Goal: Transaction & Acquisition: Book appointment/travel/reservation

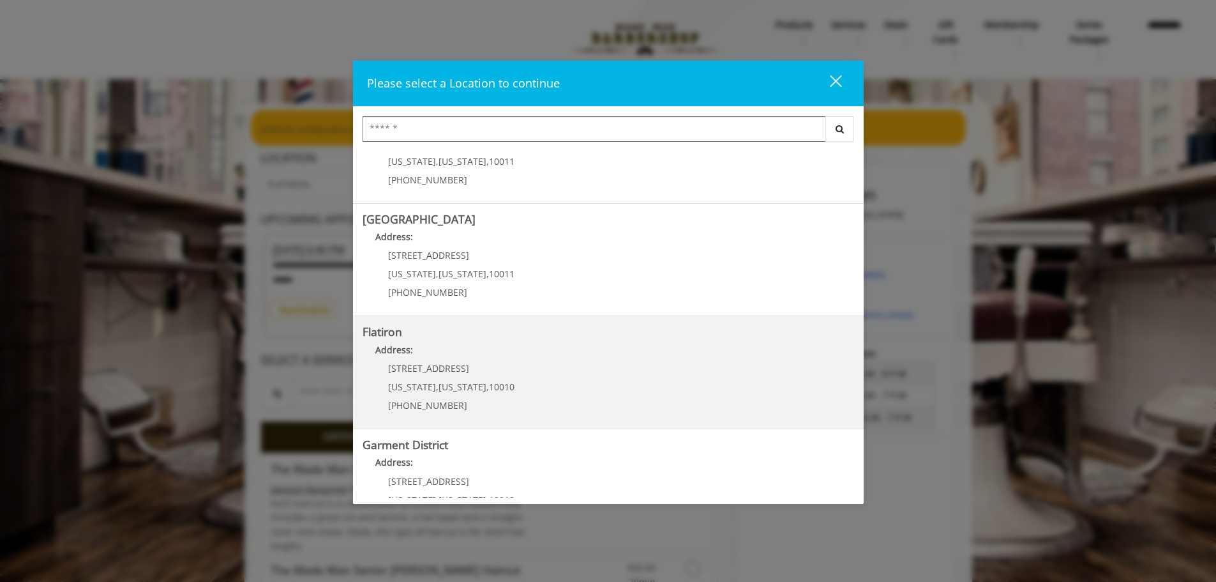
scroll to position [215, 0]
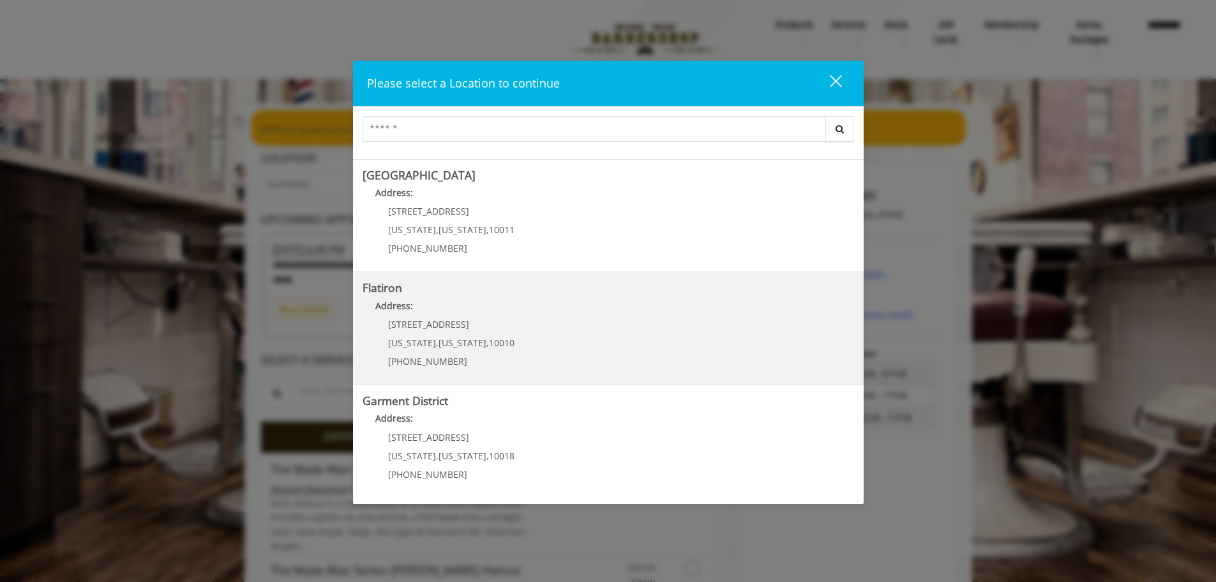
click at [530, 333] on "Flatiron Address: [STREET_ADDRESS][US_STATE][US_STATE] (917) 475-1765" at bounding box center [609, 328] width 492 height 93
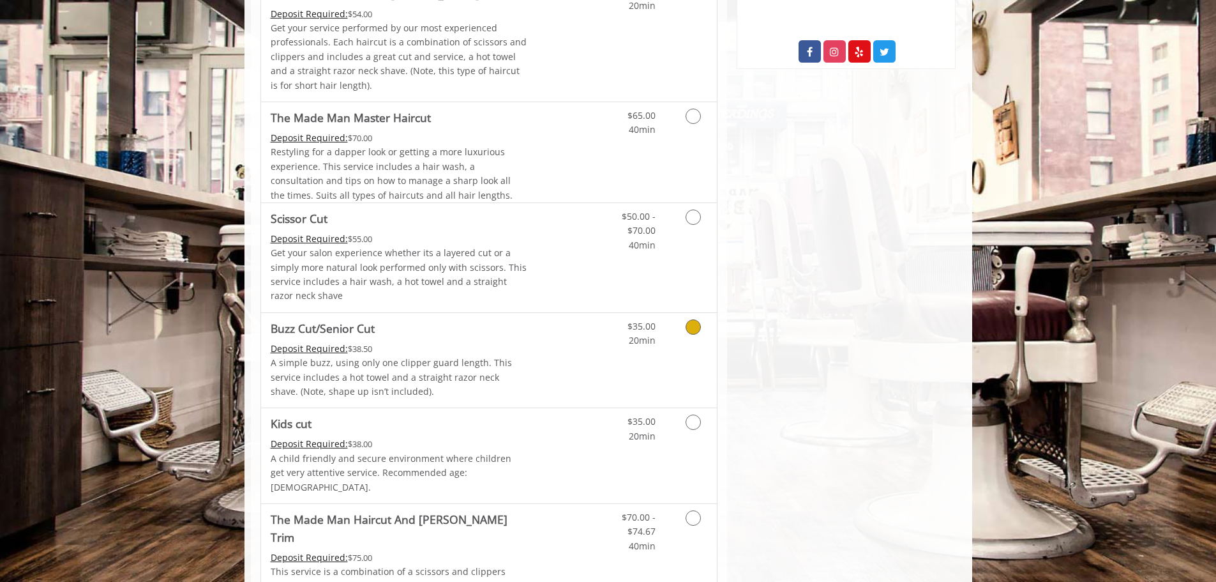
scroll to position [702, 0]
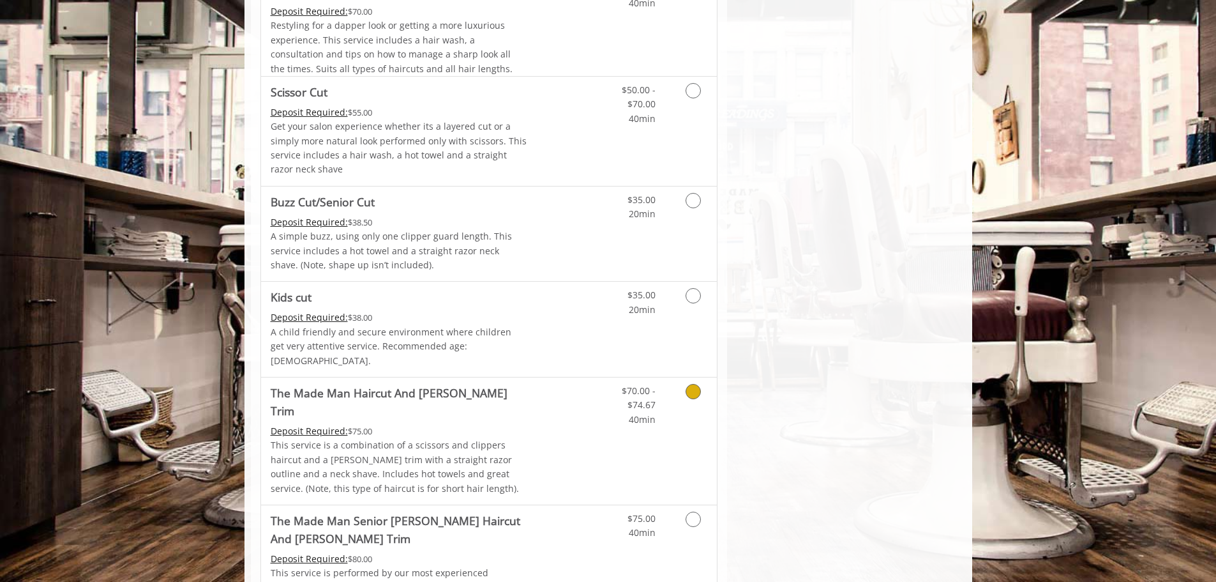
click at [520, 438] on p "This service is a combination of a scissors and clippers haircut and a [PERSON_…" at bounding box center [399, 466] width 257 height 57
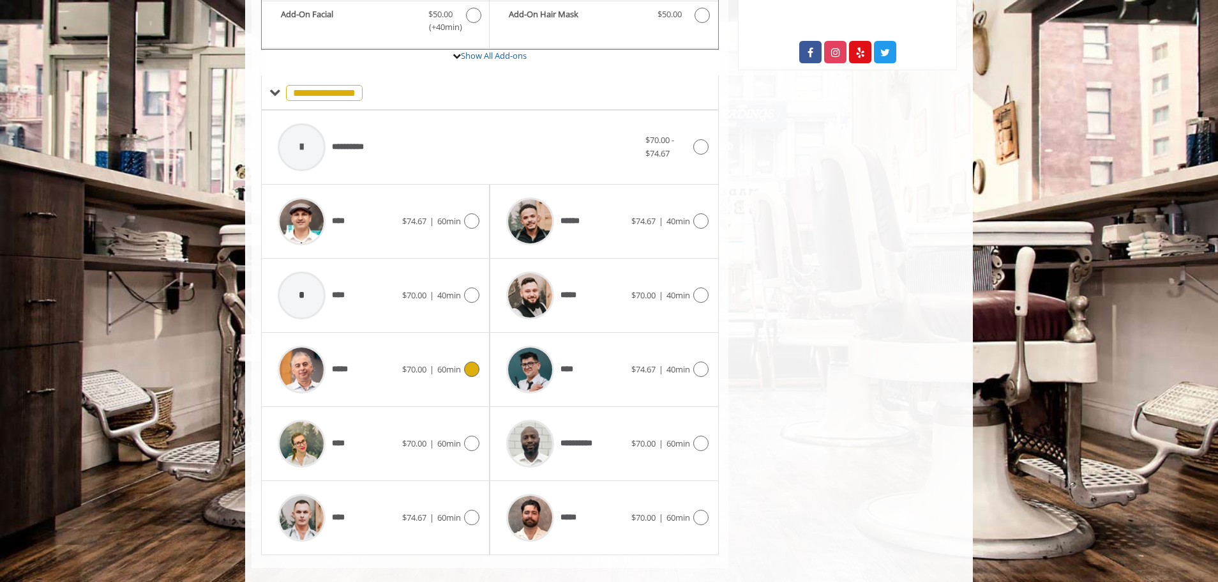
click at [411, 368] on div "***** $70.00 | 60min" at bounding box center [375, 369] width 208 height 61
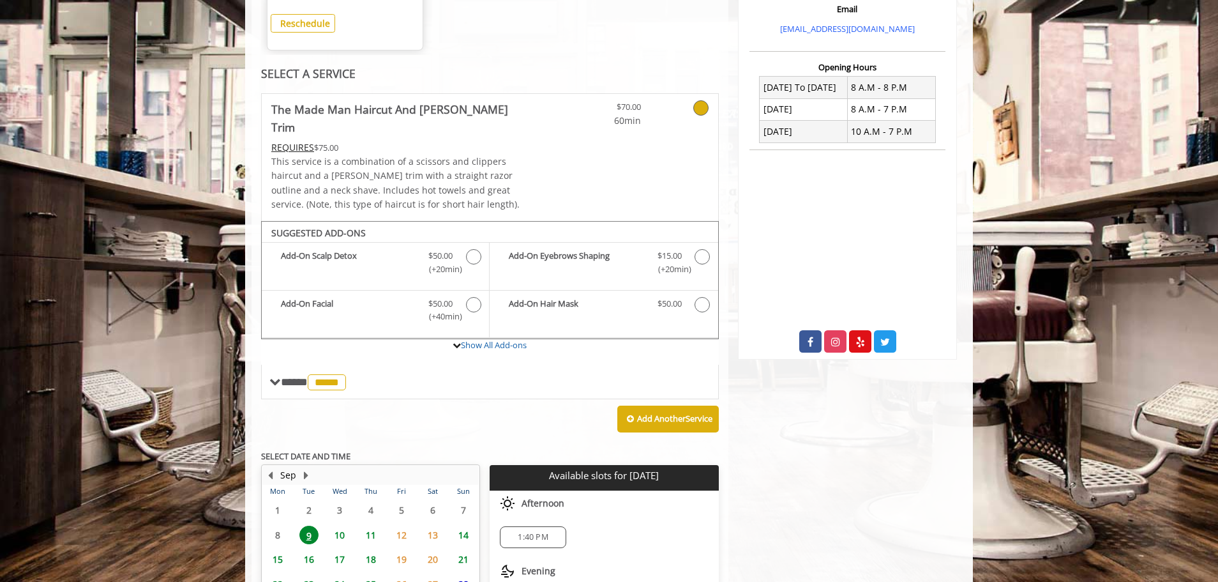
scroll to position [414, 0]
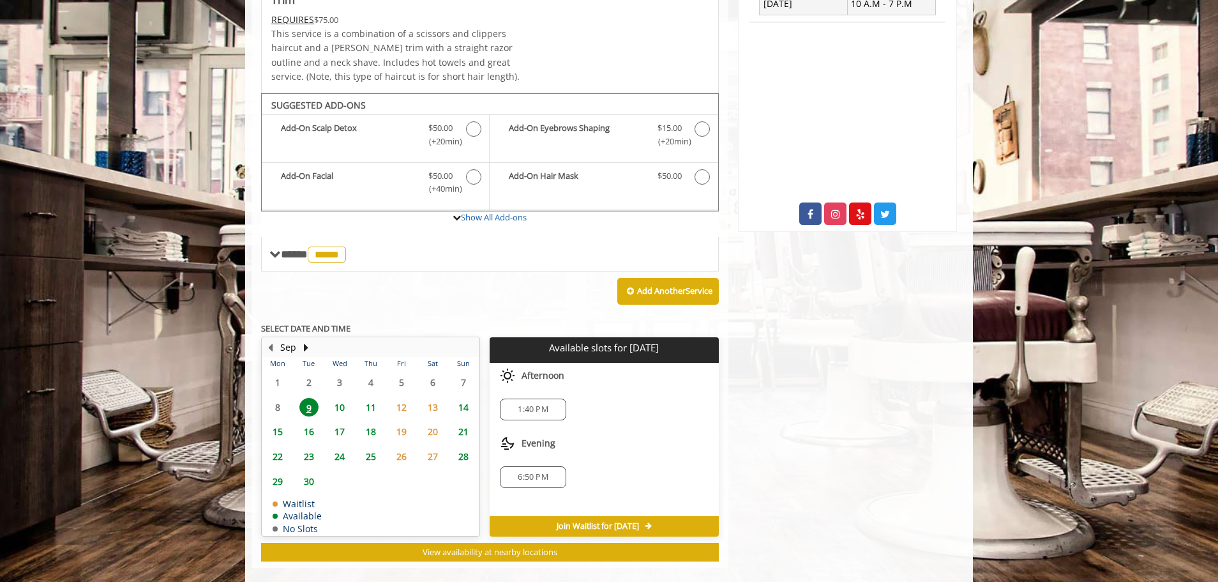
click at [337, 398] on span "10" at bounding box center [339, 407] width 19 height 19
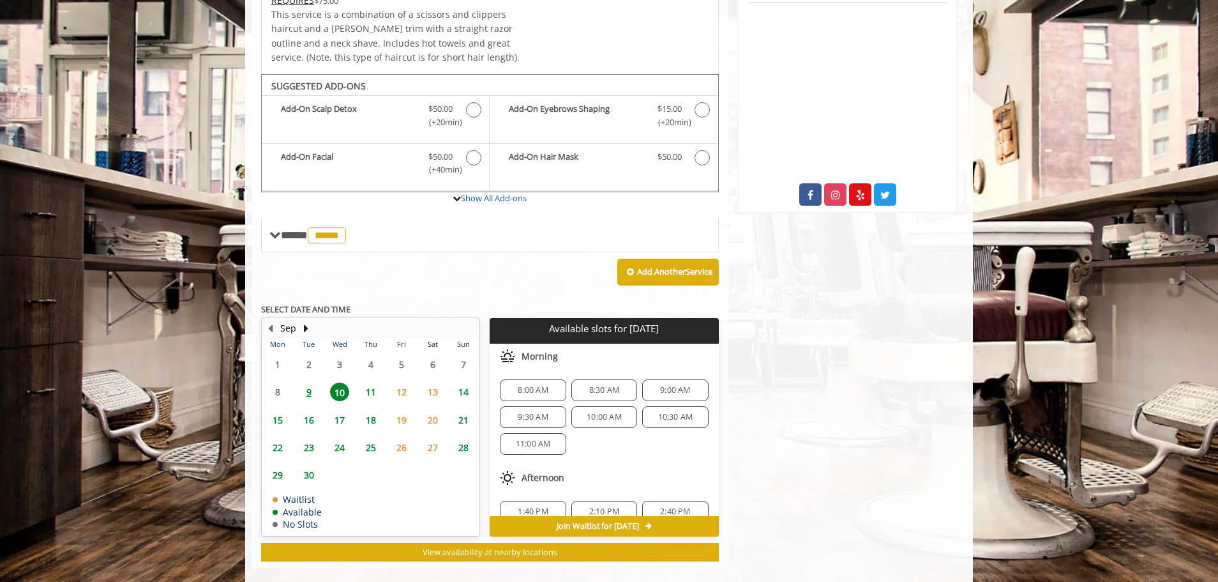
click at [312, 383] on span "9" at bounding box center [308, 392] width 19 height 19
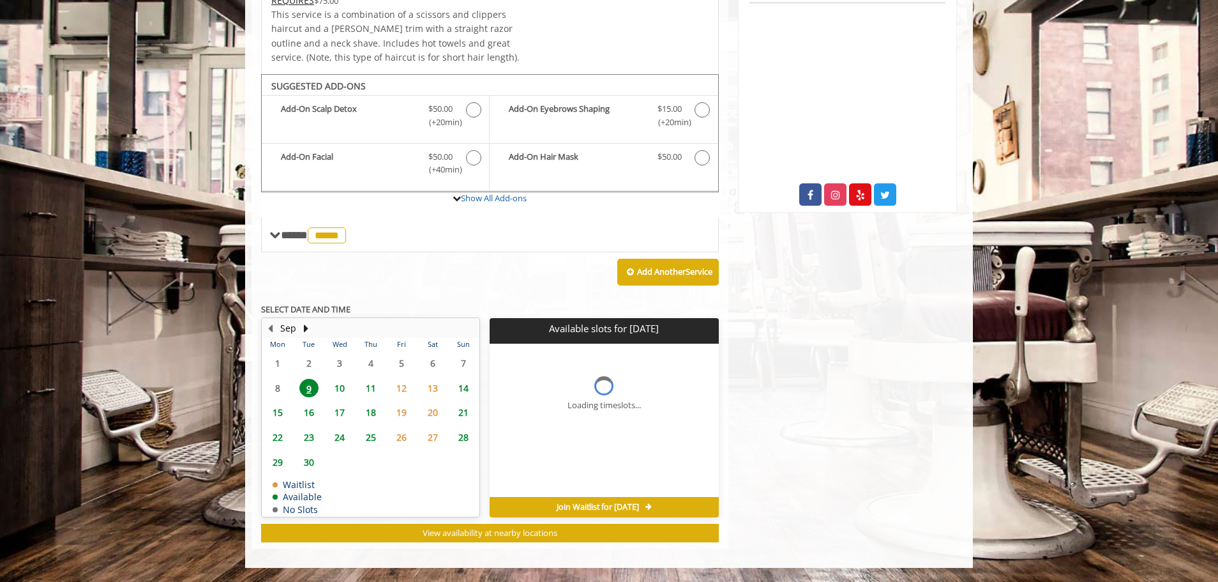
scroll to position [414, 0]
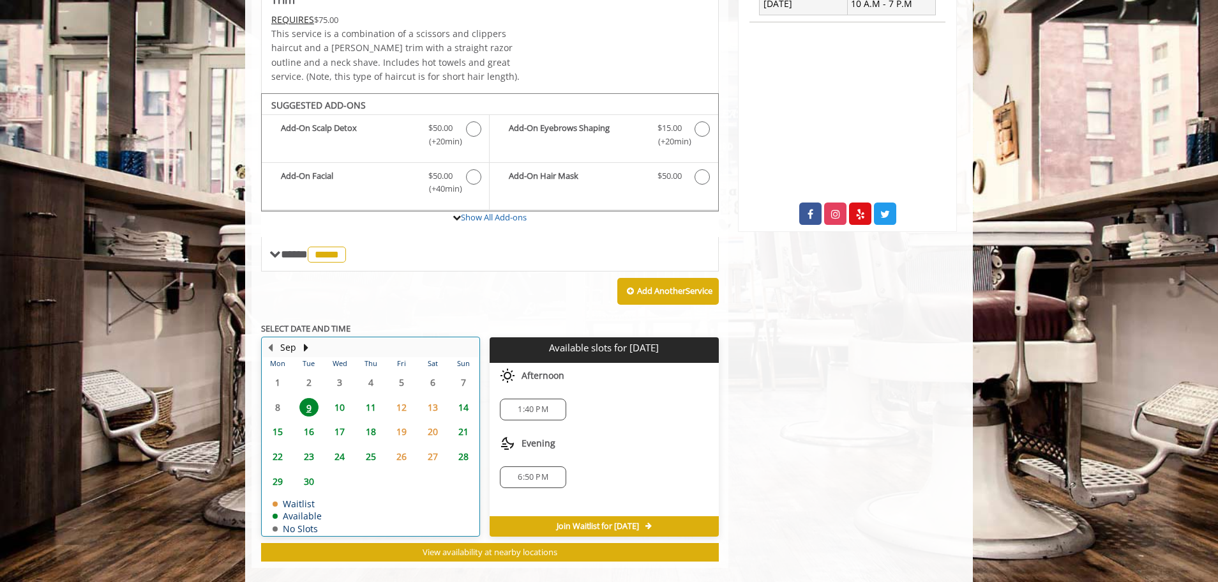
click at [414, 476] on table "Mon Tue Wed Thu Fri Sat Sun 1 2 3 4 5 6 7 8 9 10 11 12 13 14 15 16 17 18 19 20 …" at bounding box center [370, 446] width 216 height 178
click at [467, 398] on span "14" at bounding box center [463, 407] width 19 height 19
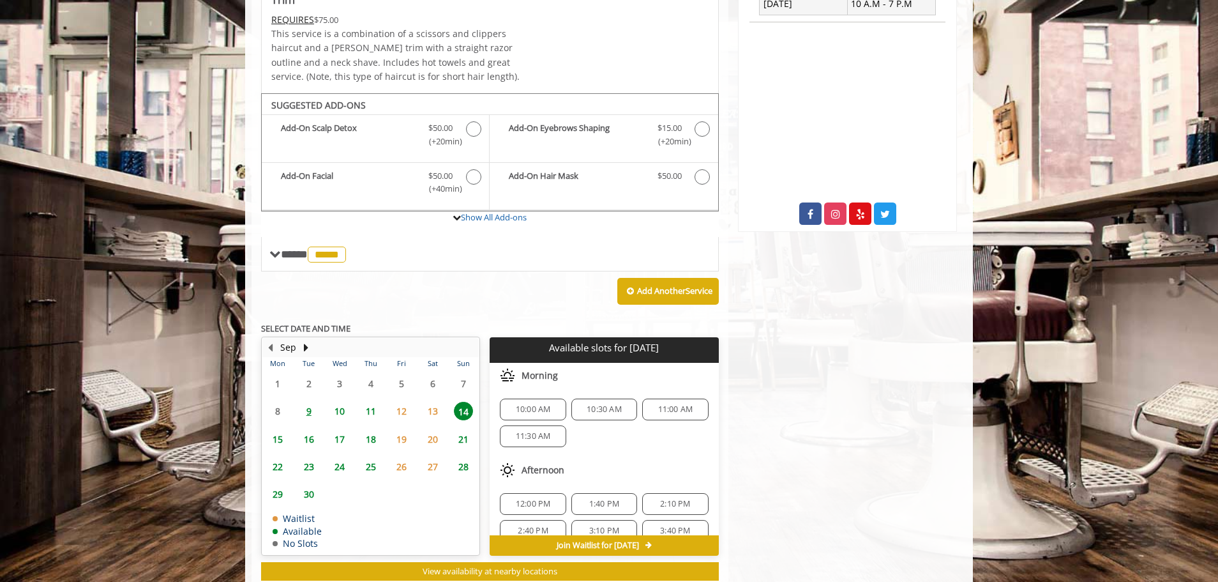
scroll to position [433, 0]
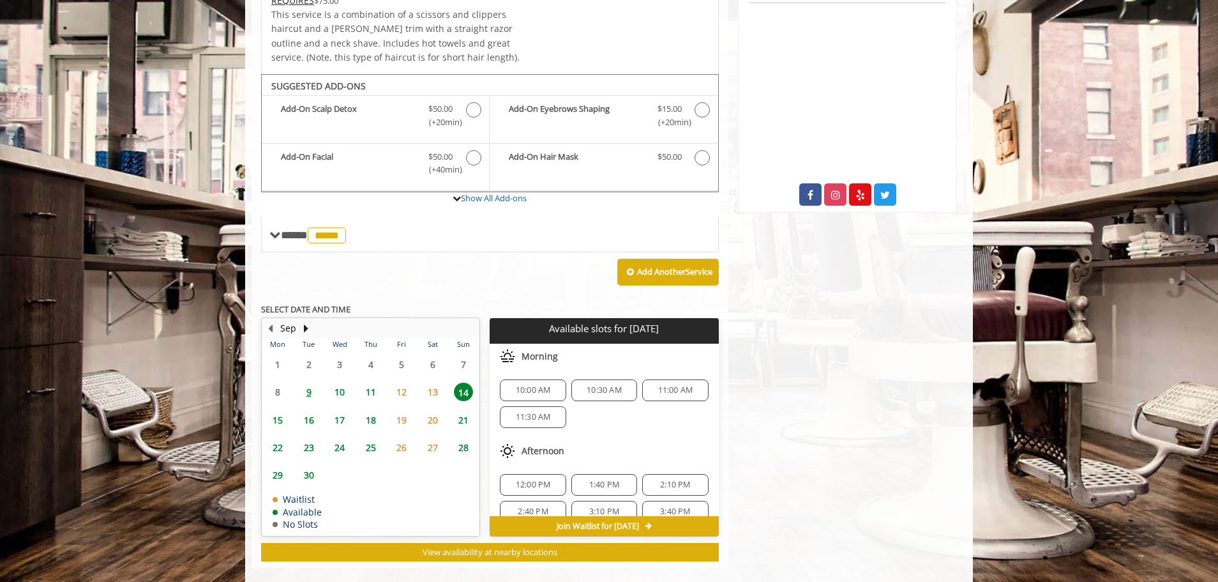
click at [340, 383] on span "10" at bounding box center [339, 392] width 19 height 19
click at [302, 383] on span "9" at bounding box center [308, 392] width 19 height 19
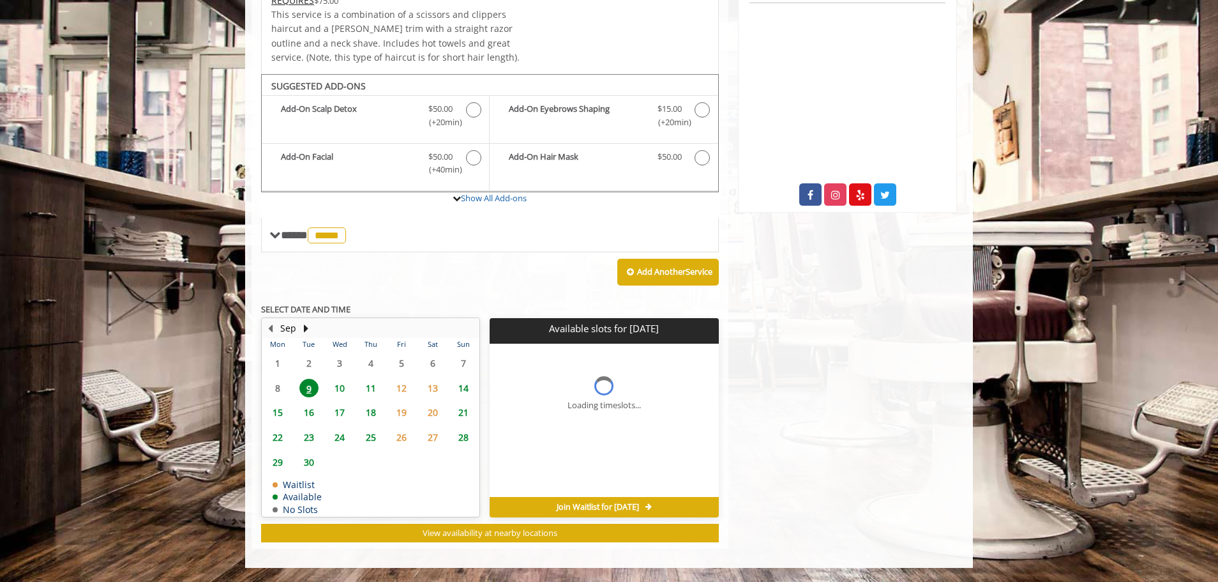
scroll to position [414, 0]
